Goal: Share content

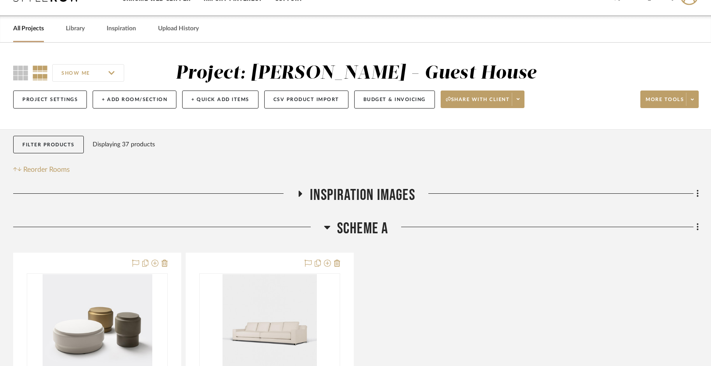
scroll to position [21, 0]
click at [328, 192] on span "Inspiration Images" at bounding box center [362, 194] width 105 height 19
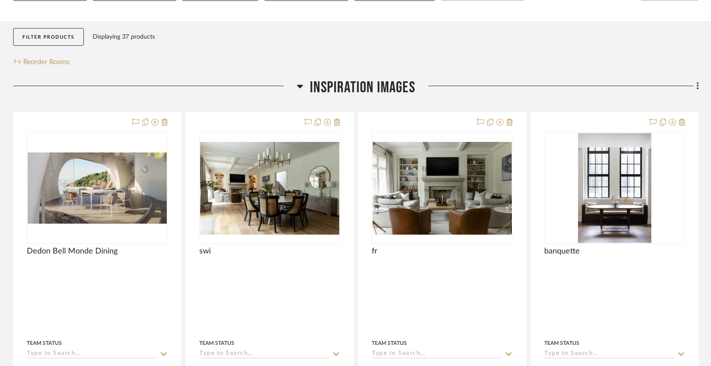
scroll to position [129, 0]
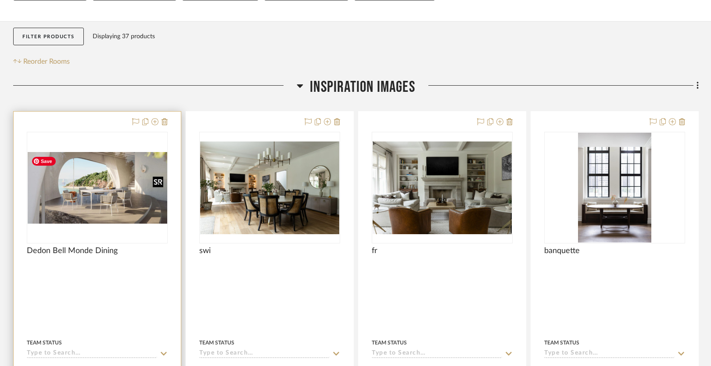
click at [112, 176] on img "0" at bounding box center [98, 188] width 140 height 72
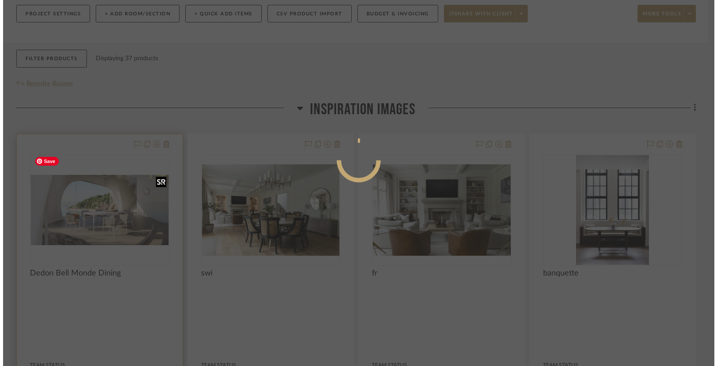
scroll to position [0, 0]
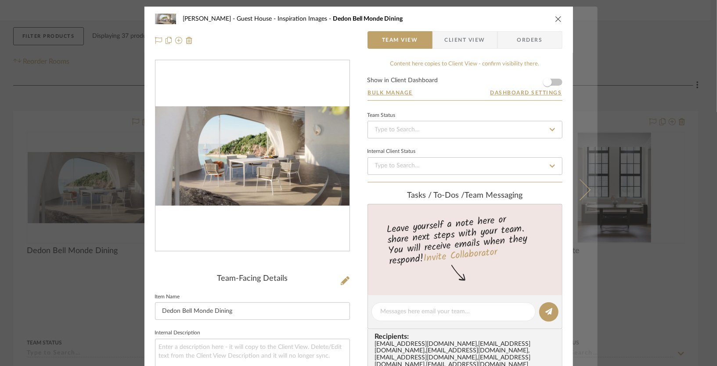
click at [584, 185] on button at bounding box center [585, 190] width 25 height 366
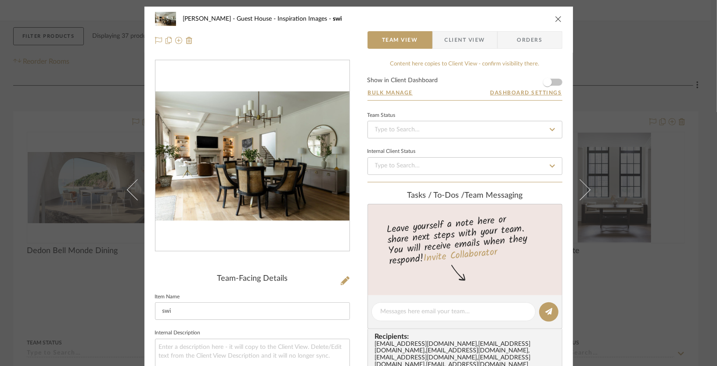
click at [584, 185] on button at bounding box center [585, 190] width 25 height 366
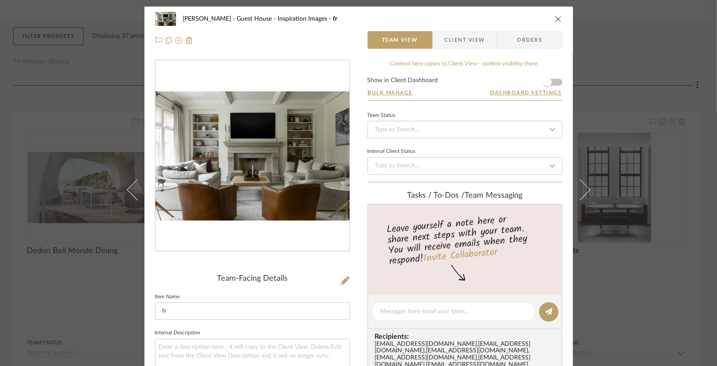
click at [584, 185] on button at bounding box center [585, 190] width 25 height 366
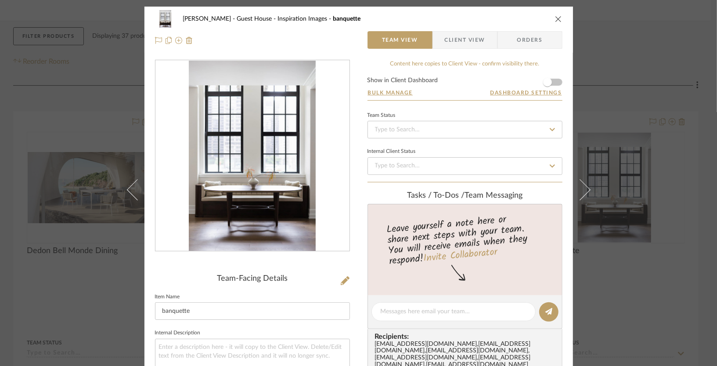
click at [584, 185] on button at bounding box center [585, 190] width 25 height 366
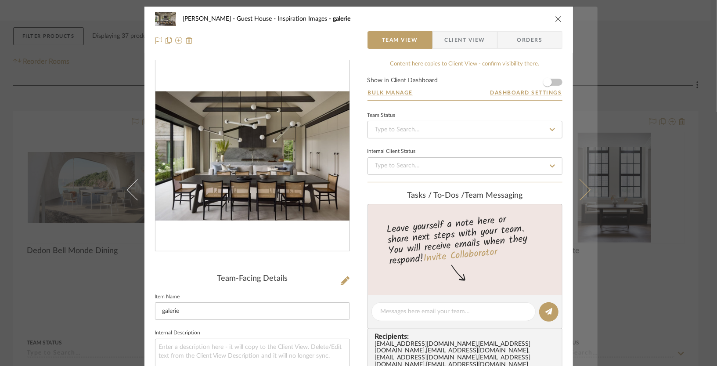
click at [581, 189] on icon at bounding box center [579, 189] width 21 height 21
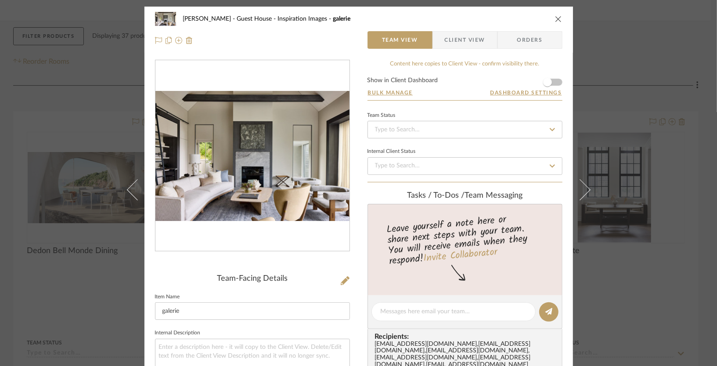
click at [556, 18] on icon "close" at bounding box center [558, 18] width 7 height 7
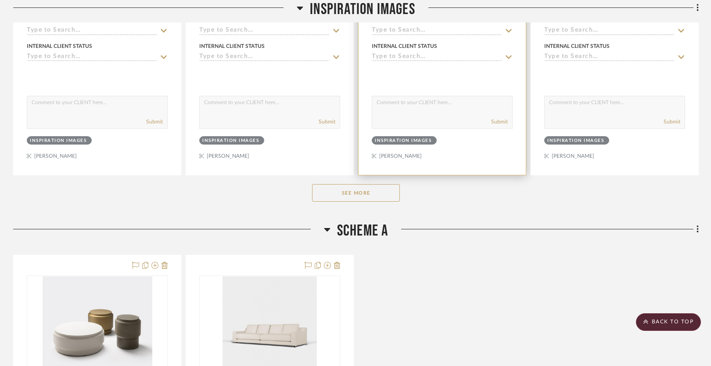
scroll to position [472, 0]
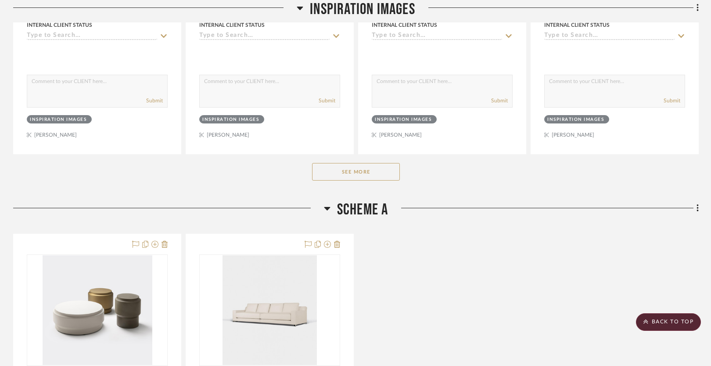
click at [349, 171] on button "See More" at bounding box center [356, 172] width 88 height 18
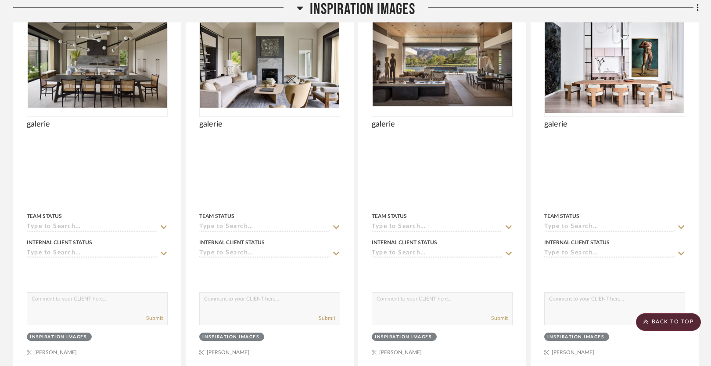
scroll to position [652, 0]
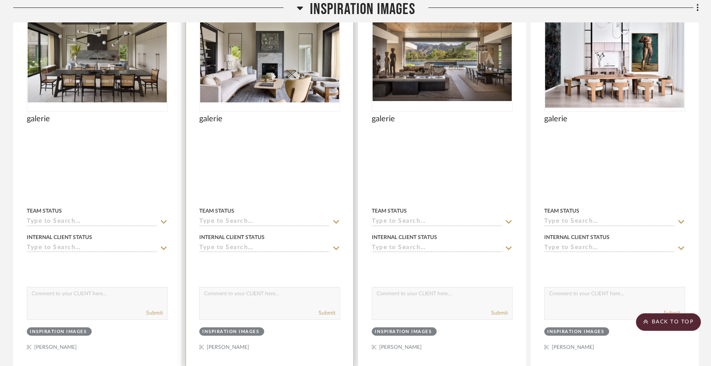
click at [224, 297] on textarea at bounding box center [270, 295] width 140 height 17
type textarea "i like this one"
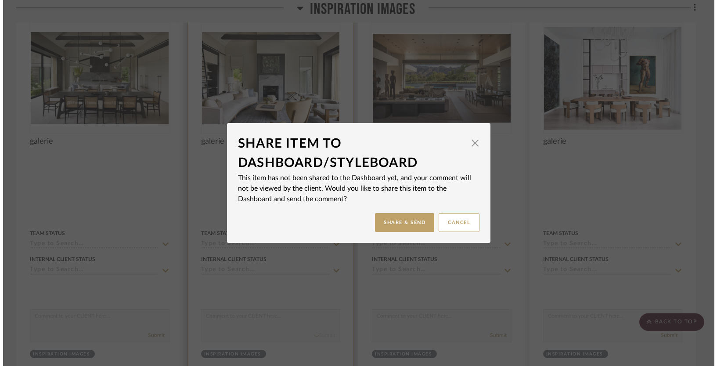
scroll to position [0, 0]
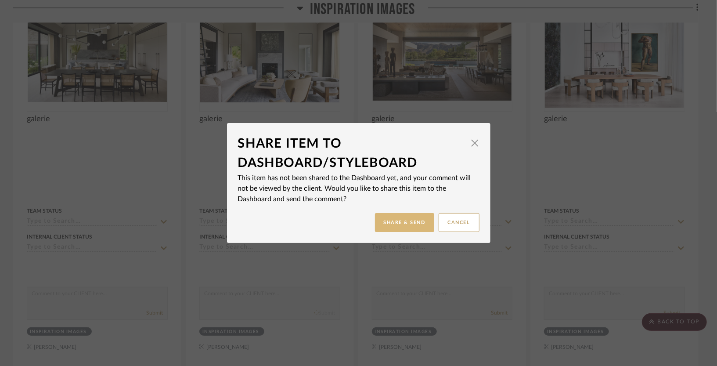
click at [396, 220] on button "Share & Send" at bounding box center [404, 222] width 59 height 19
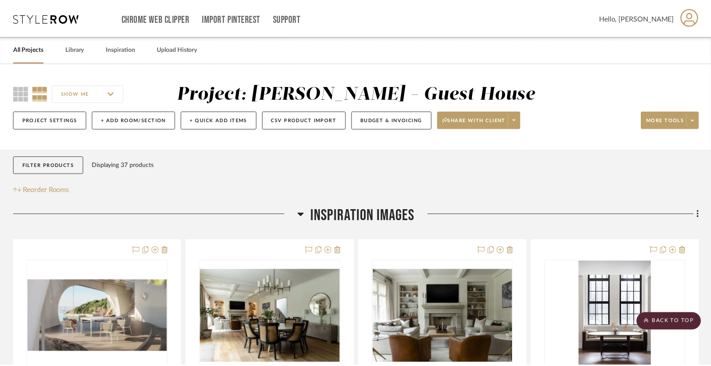
scroll to position [652, 0]
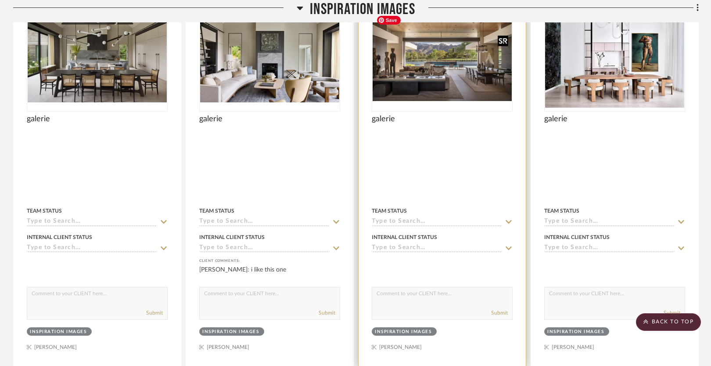
click at [0, 0] on img at bounding box center [0, 0] width 0 height 0
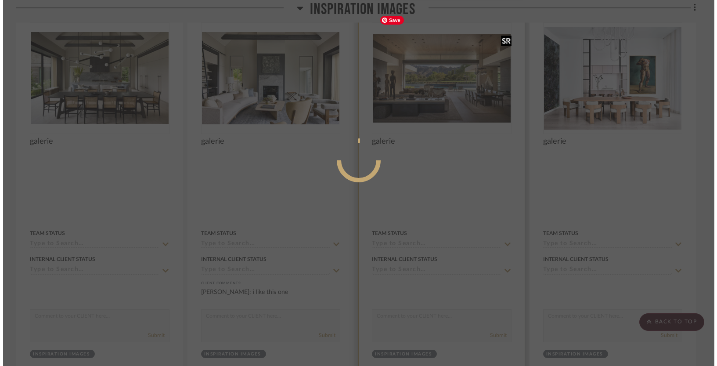
scroll to position [0, 0]
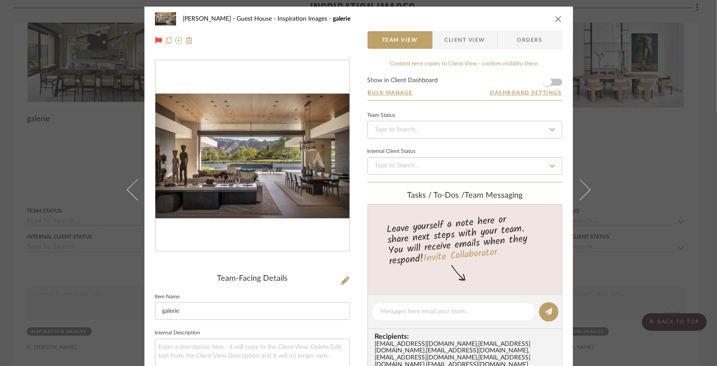
click at [555, 20] on icon "close" at bounding box center [558, 18] width 7 height 7
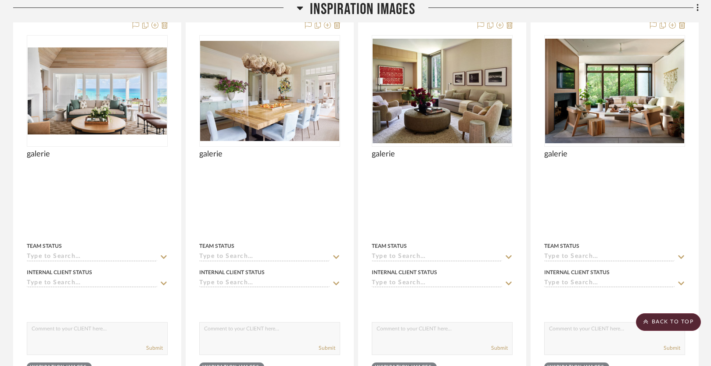
scroll to position [1010, 0]
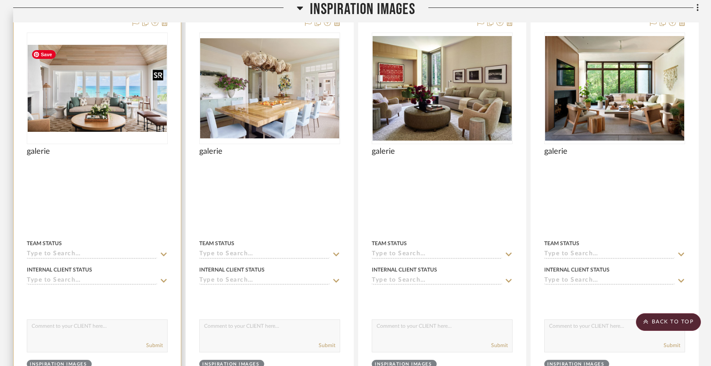
click at [0, 0] on img at bounding box center [0, 0] width 0 height 0
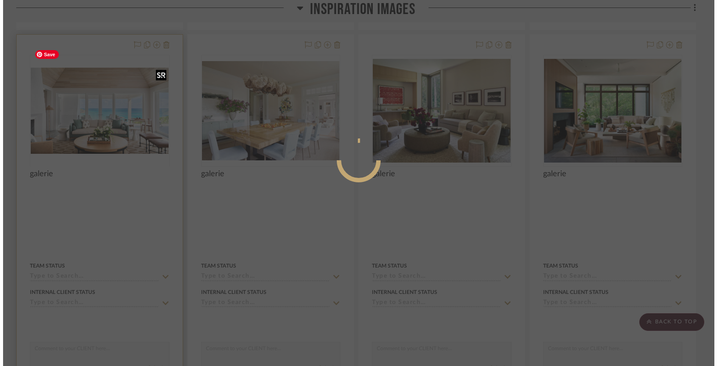
scroll to position [0, 0]
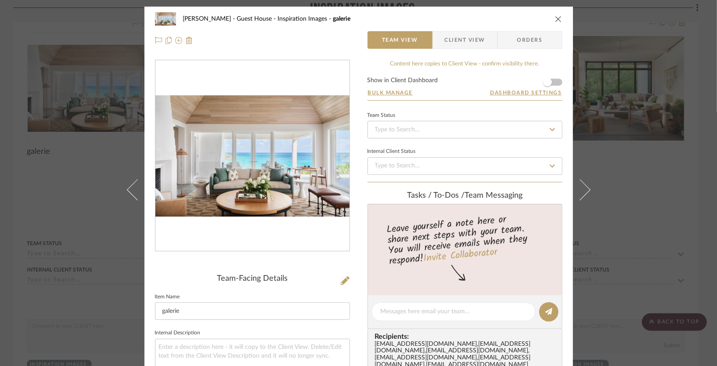
click at [555, 18] on icon "close" at bounding box center [558, 18] width 7 height 7
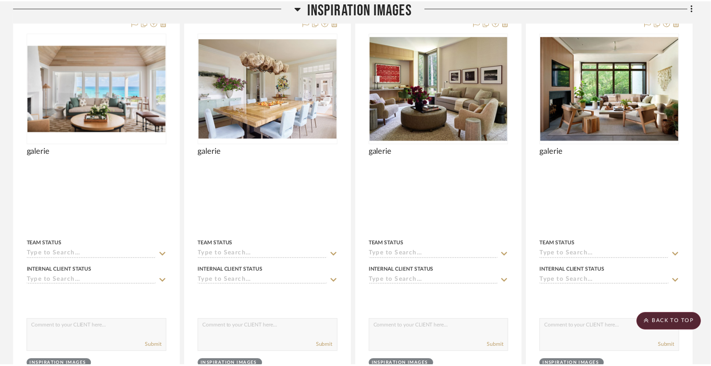
scroll to position [1010, 0]
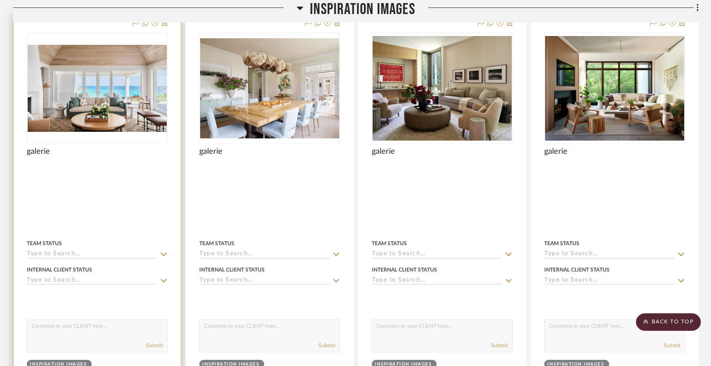
click at [44, 331] on textarea at bounding box center [97, 328] width 140 height 17
type textarea "i liked this one with the hints of colors"
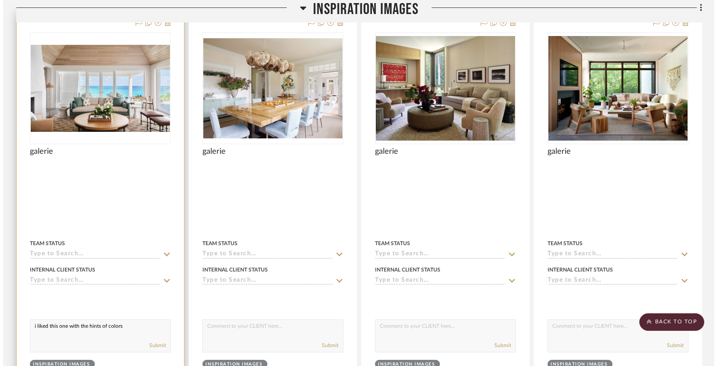
scroll to position [0, 0]
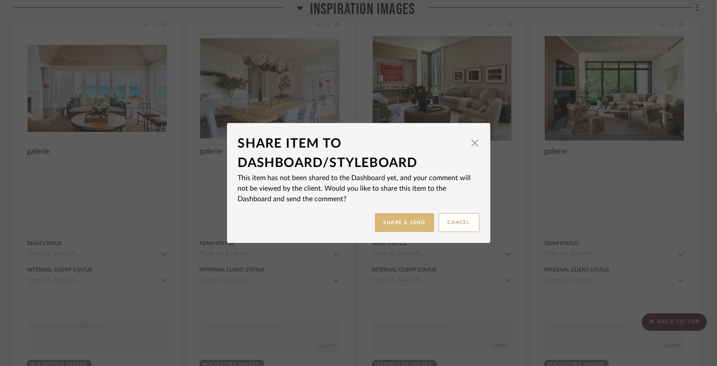
click at [420, 214] on button "Share & Send" at bounding box center [404, 222] width 59 height 19
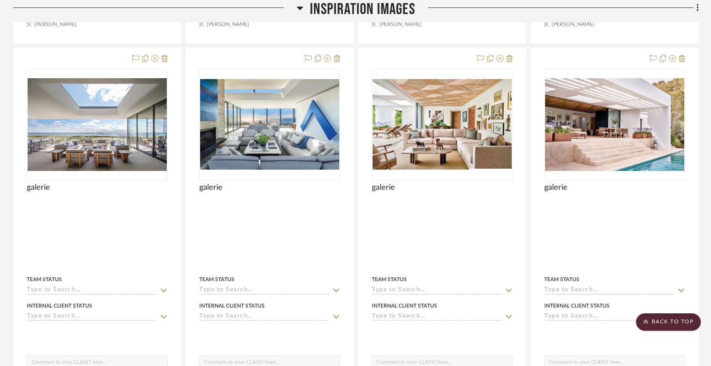
scroll to position [1762, 0]
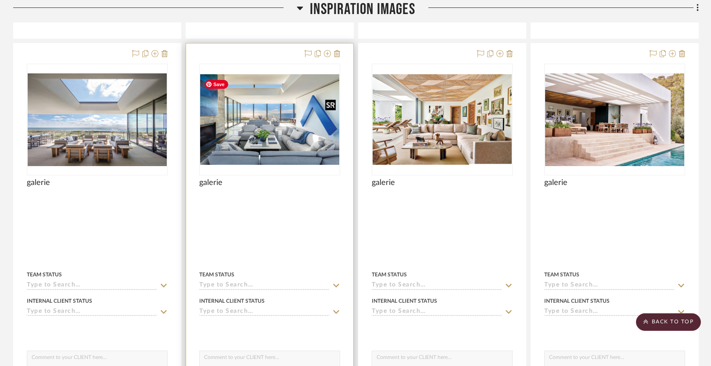
click at [263, 122] on img "0" at bounding box center [269, 119] width 139 height 90
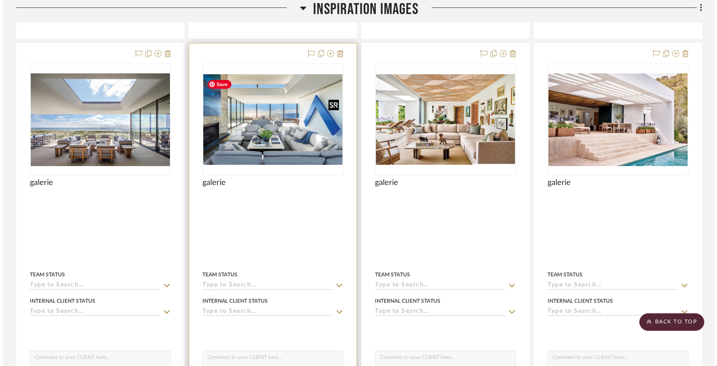
scroll to position [0, 0]
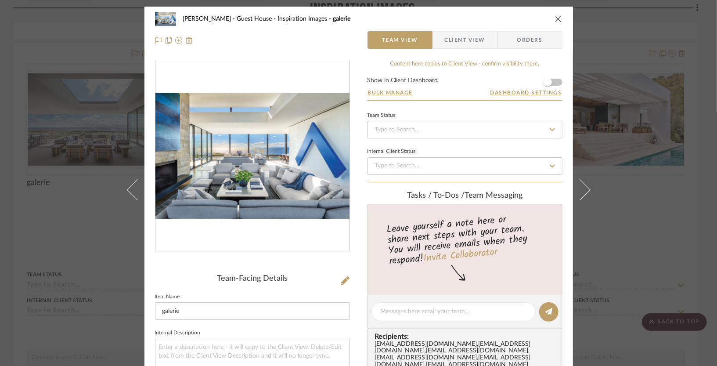
click at [555, 18] on icon "close" at bounding box center [558, 18] width 7 height 7
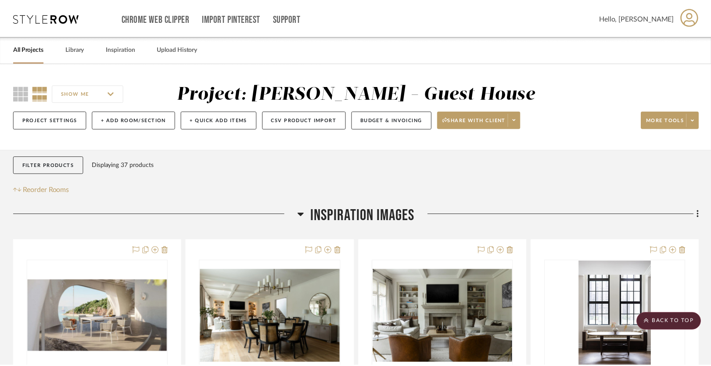
scroll to position [1762, 0]
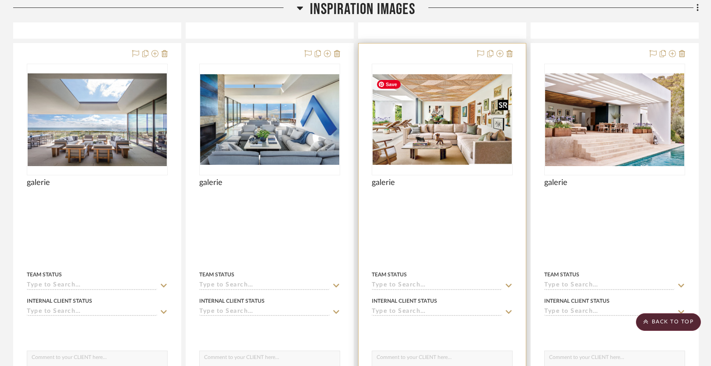
click at [443, 108] on img "0" at bounding box center [442, 119] width 139 height 90
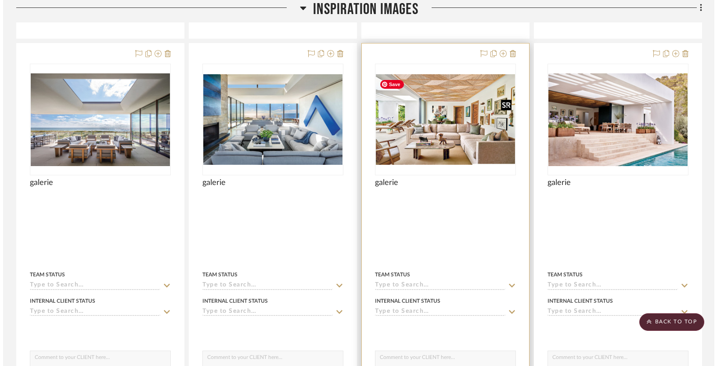
scroll to position [0, 0]
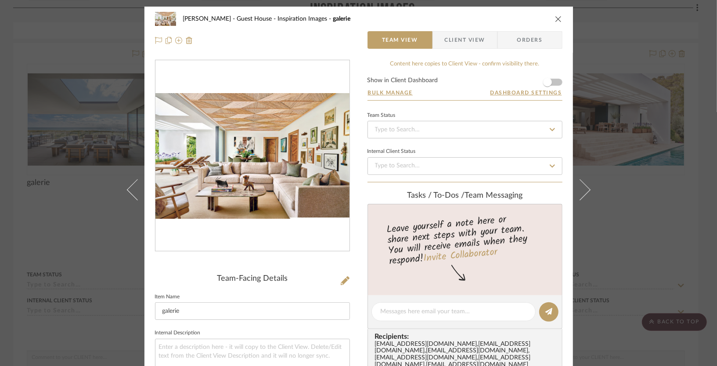
click at [555, 15] on icon "close" at bounding box center [558, 18] width 7 height 7
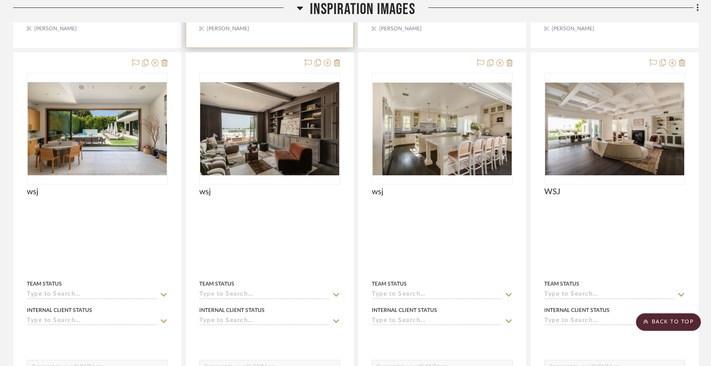
scroll to position [2505, 0]
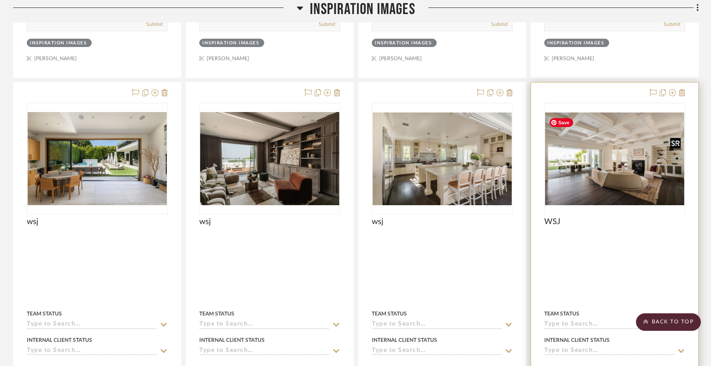
click at [608, 171] on div at bounding box center [614, 214] width 141 height 222
click at [608, 171] on img "0" at bounding box center [614, 158] width 139 height 93
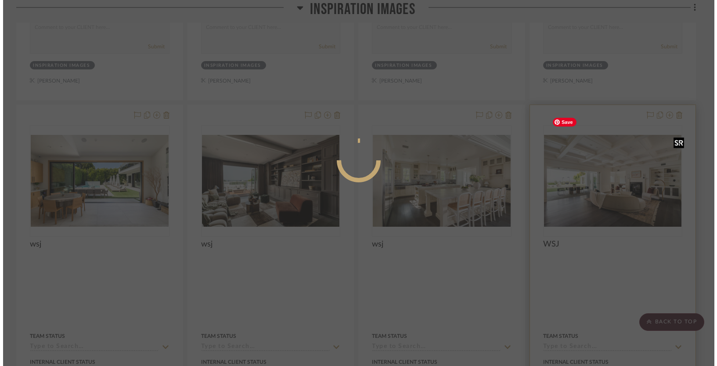
scroll to position [0, 0]
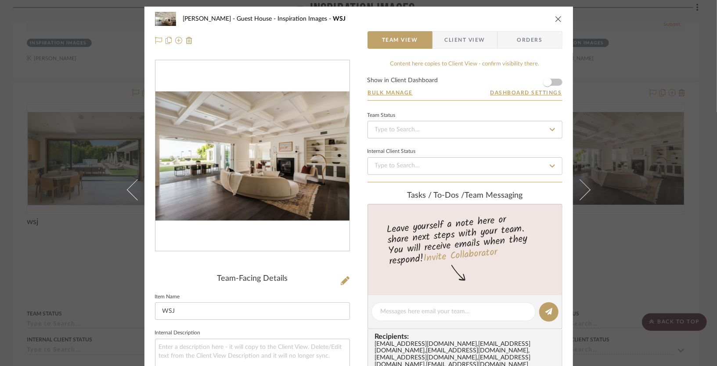
click at [555, 17] on icon "close" at bounding box center [558, 18] width 7 height 7
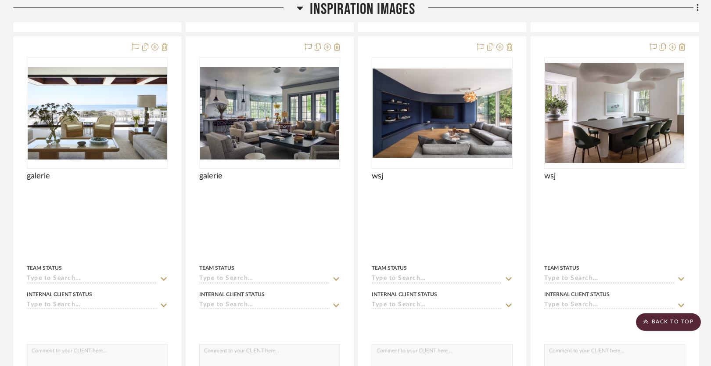
scroll to position [2157, 0]
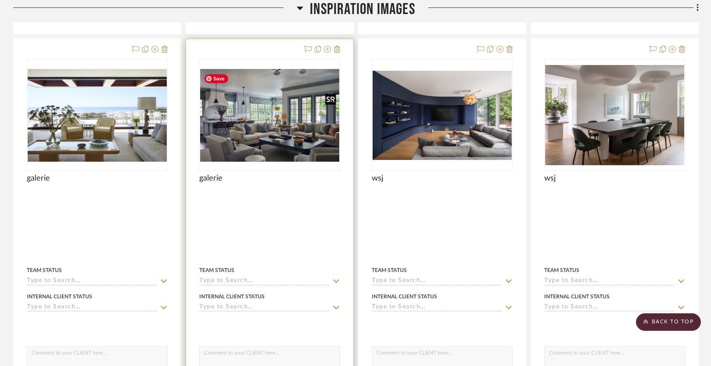
click at [0, 0] on img at bounding box center [0, 0] width 0 height 0
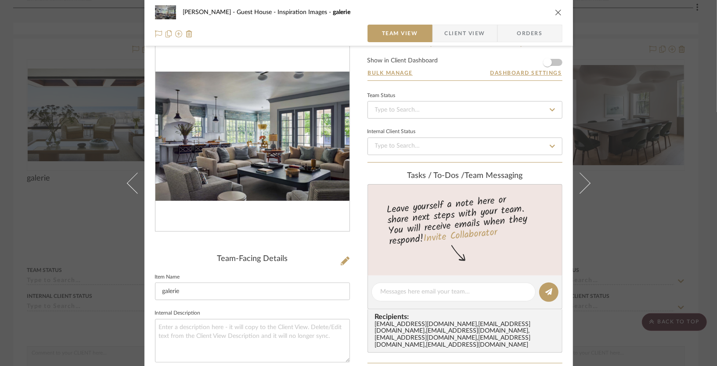
scroll to position [23, 0]
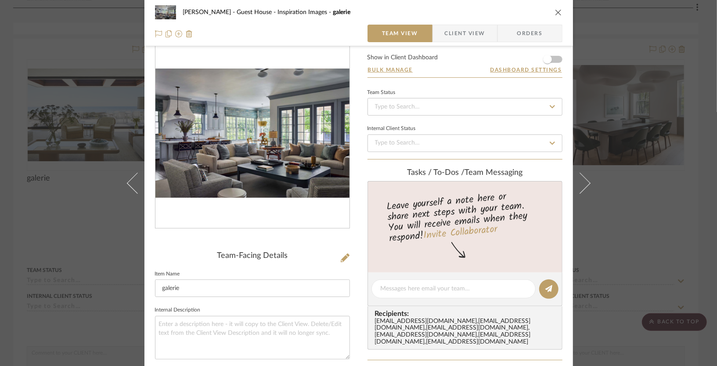
click at [555, 14] on icon "close" at bounding box center [558, 12] width 7 height 7
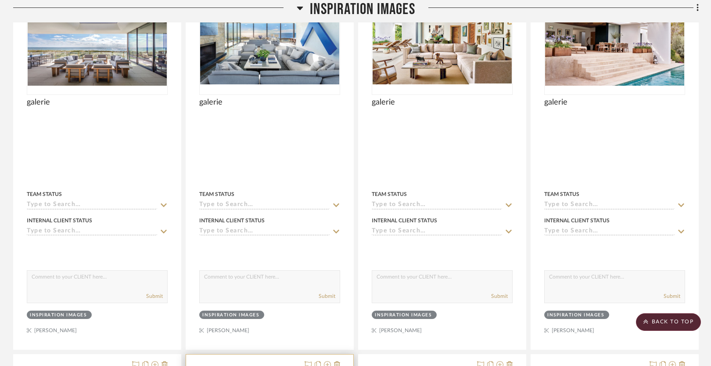
scroll to position [1842, 0]
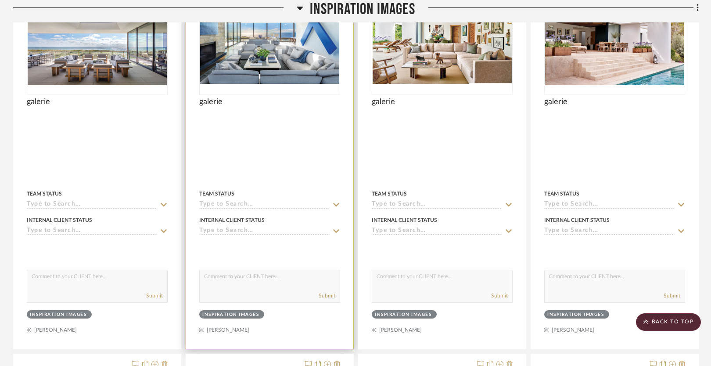
click at [234, 280] on textarea at bounding box center [270, 278] width 140 height 17
type textarea "i like this one"
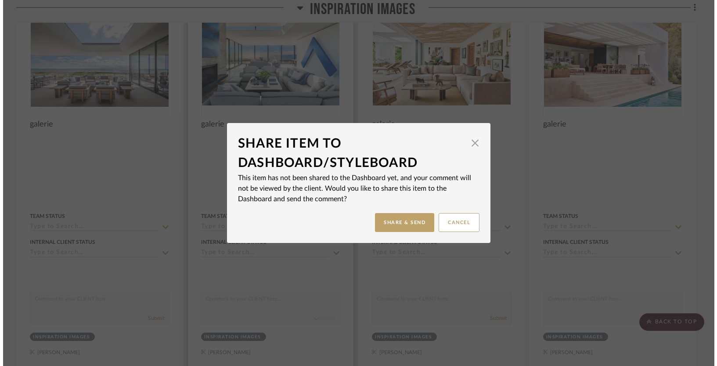
scroll to position [0, 0]
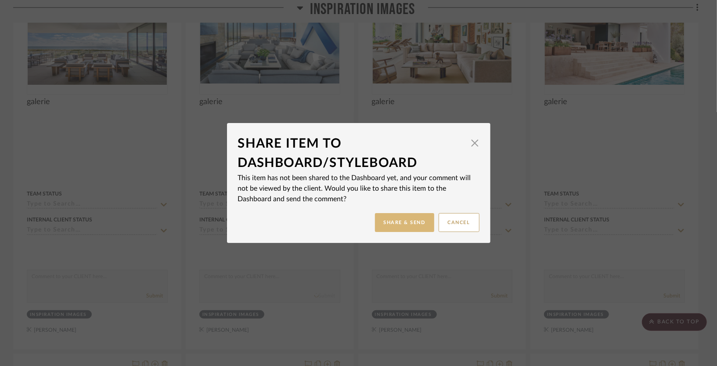
click at [394, 225] on button "Share & Send" at bounding box center [404, 222] width 59 height 19
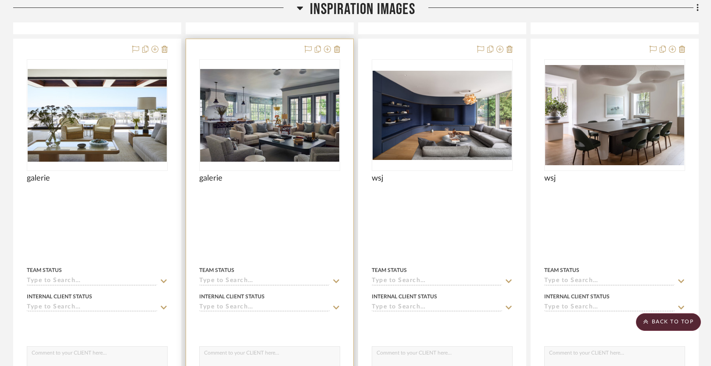
scroll to position [2181, 0]
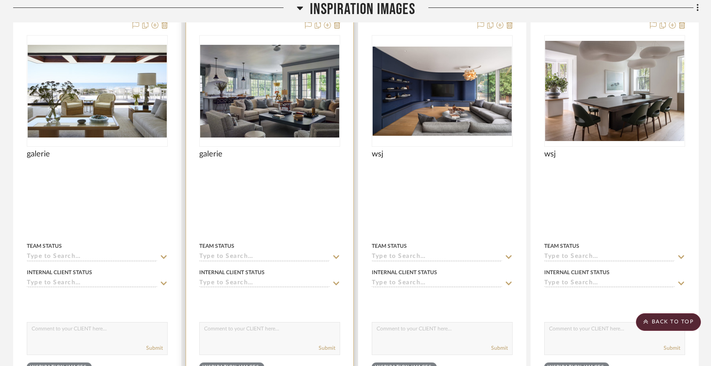
click at [220, 327] on textarea at bounding box center [270, 330] width 140 height 17
type textarea "this was another i liked for the guest house since it gave an overall vibe of t…"
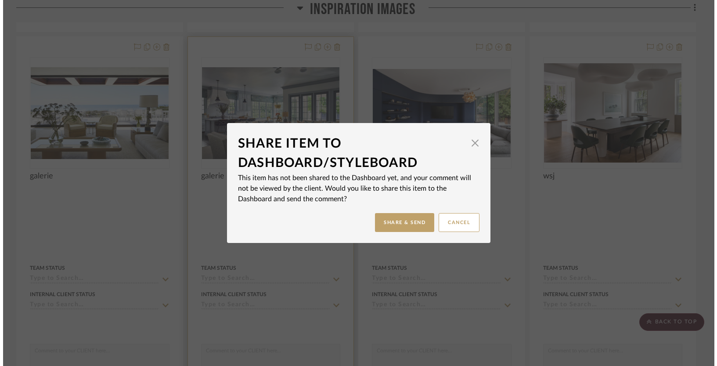
scroll to position [0, 0]
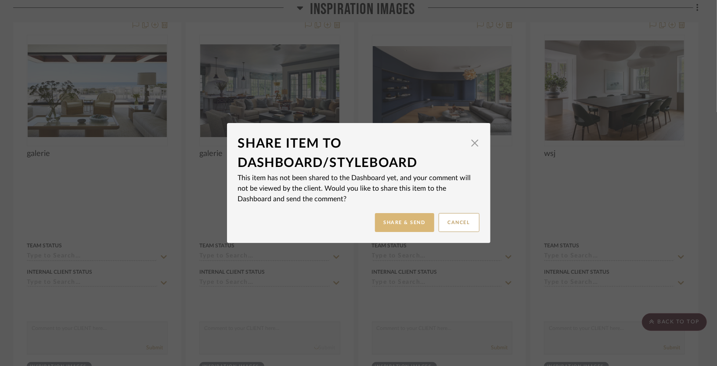
click at [391, 225] on button "Share & Send" at bounding box center [404, 222] width 59 height 19
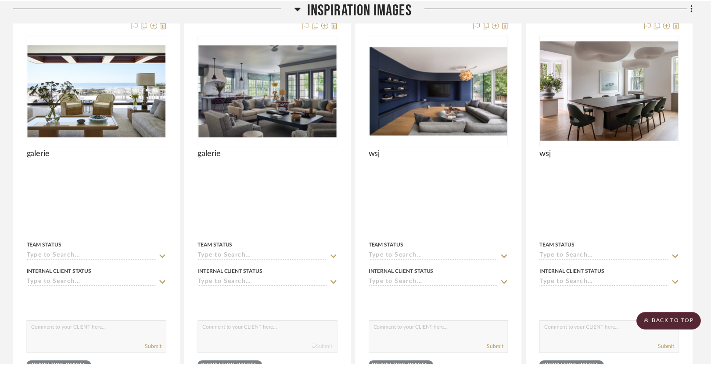
scroll to position [2181, 0]
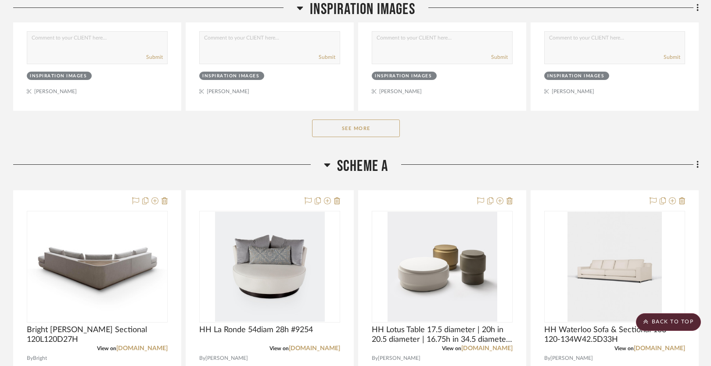
scroll to position [514, 0]
